Goal: Task Accomplishment & Management: Complete application form

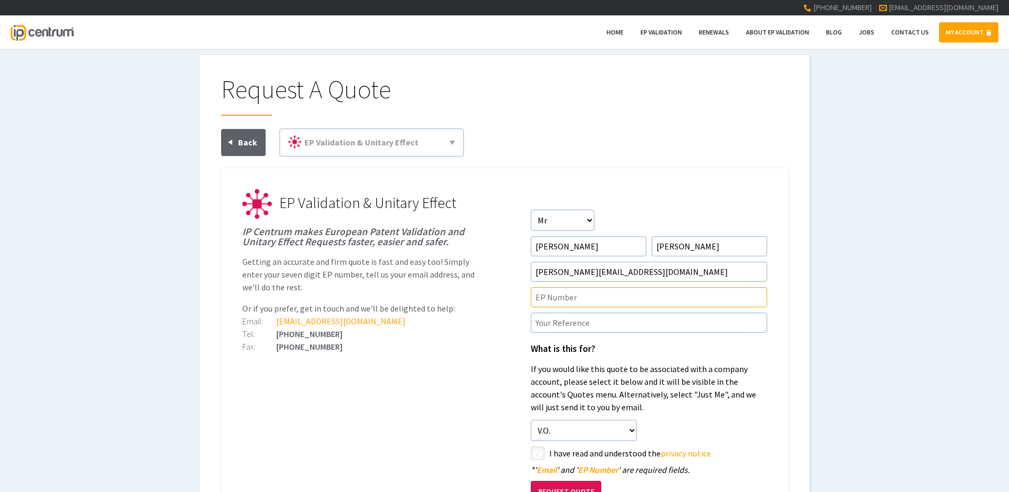
click at [536, 294] on input"] "text" at bounding box center [649, 297] width 237 height 20
paste input"] "EP3724135"
type input"] "EP3724135"
click at [570, 325] on input"] "text" at bounding box center [649, 322] width 237 height 20
type input"] "P116805EP20"
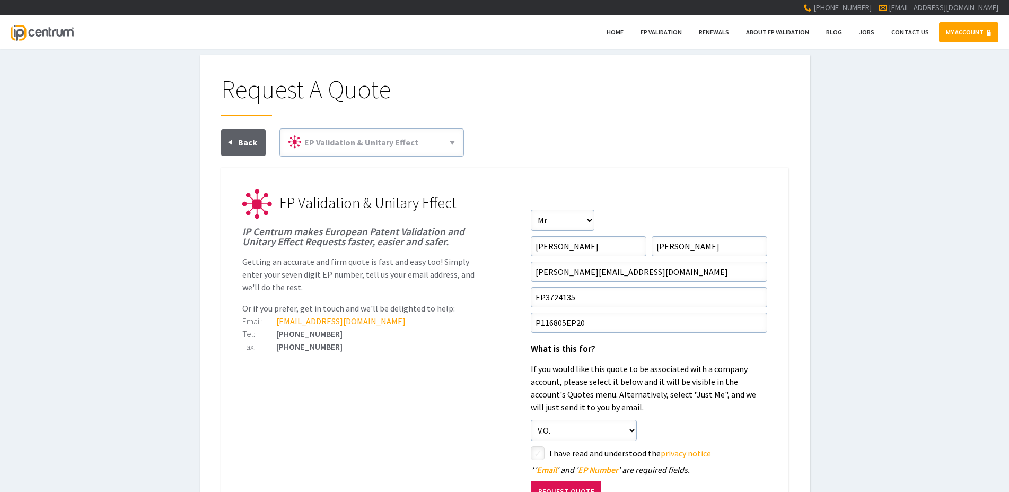
click at [536, 450] on input"] "checkbox" at bounding box center [539, 454] width 13 height 13
checkbox input"] "true"
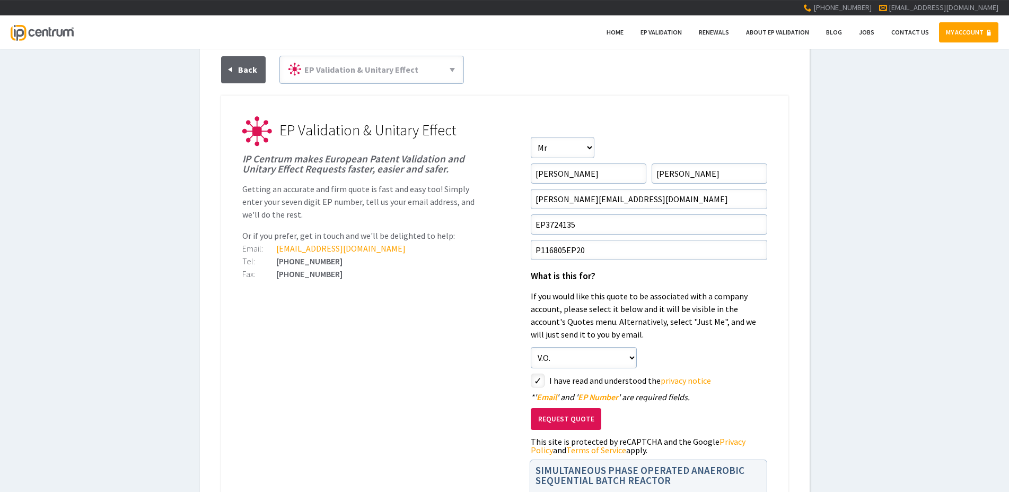
scroll to position [162, 0]
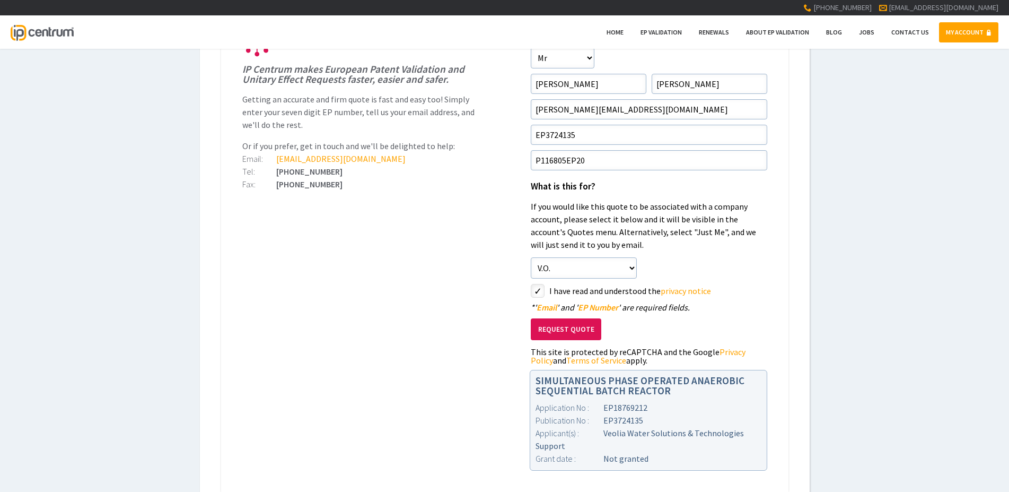
click at [565, 325] on button "Request Quote" at bounding box center [566, 329] width 71 height 22
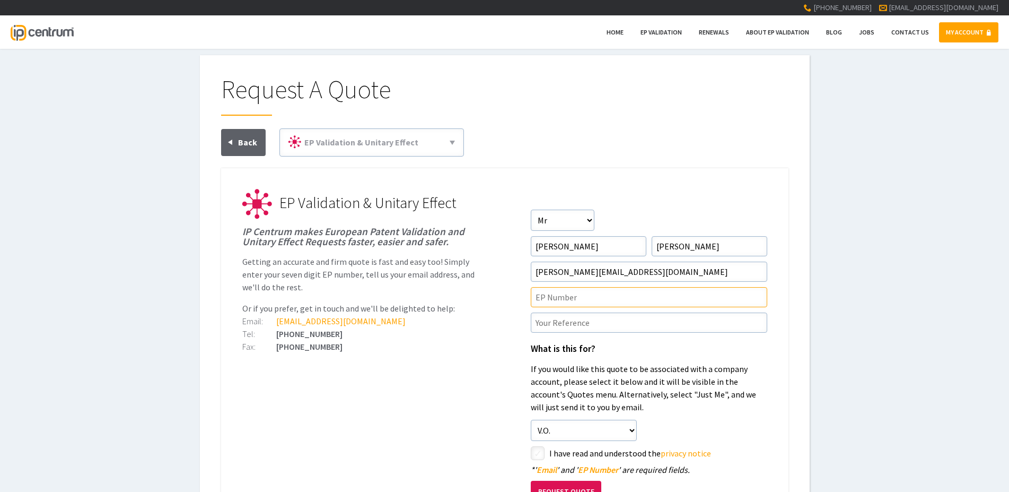
click at [557, 293] on input"] "text" at bounding box center [649, 297] width 237 height 20
type input"] "EP3973113"
type input"] "P123531EP00"
click at [533, 450] on input"] "checkbox" at bounding box center [539, 454] width 13 height 13
checkbox input"] "true"
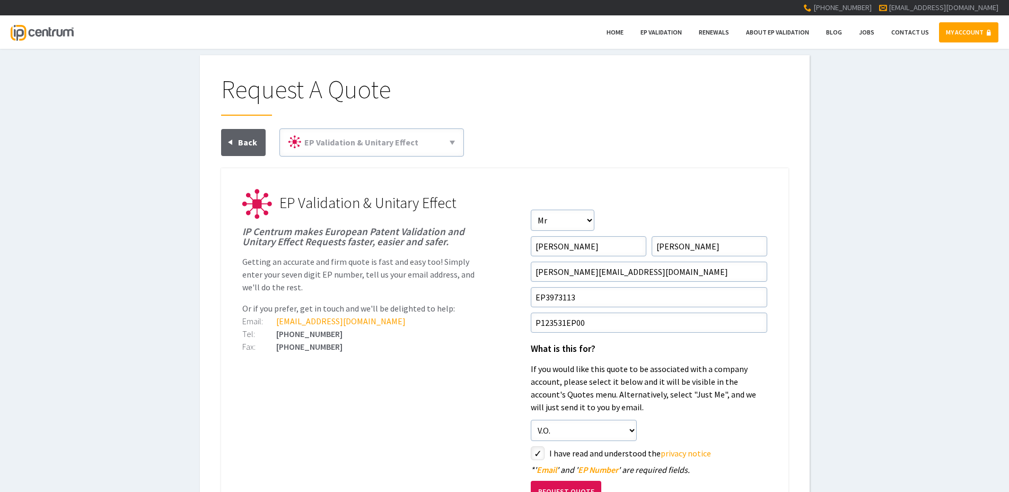
click at [570, 486] on button "Request Quote" at bounding box center [566, 492] width 71 height 22
